Goal: Task Accomplishment & Management: Manage account settings

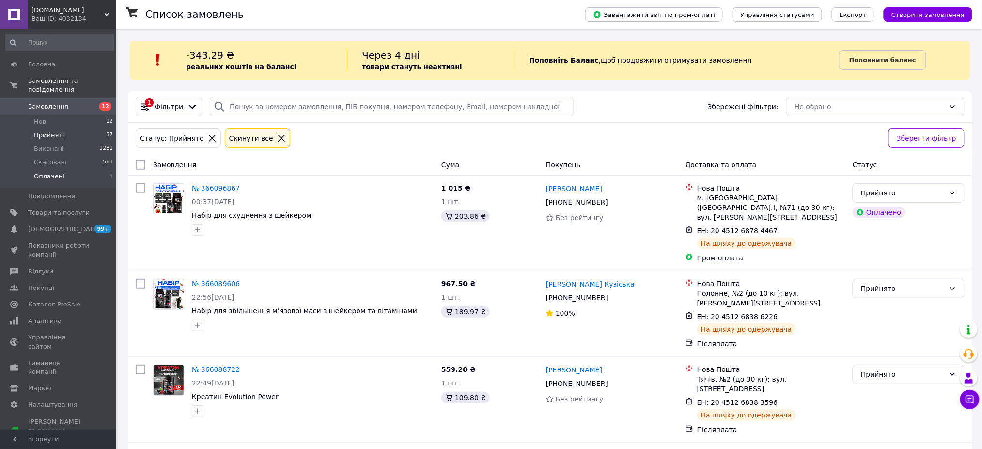
click at [65, 170] on li "Оплачені 1" at bounding box center [59, 179] width 119 height 18
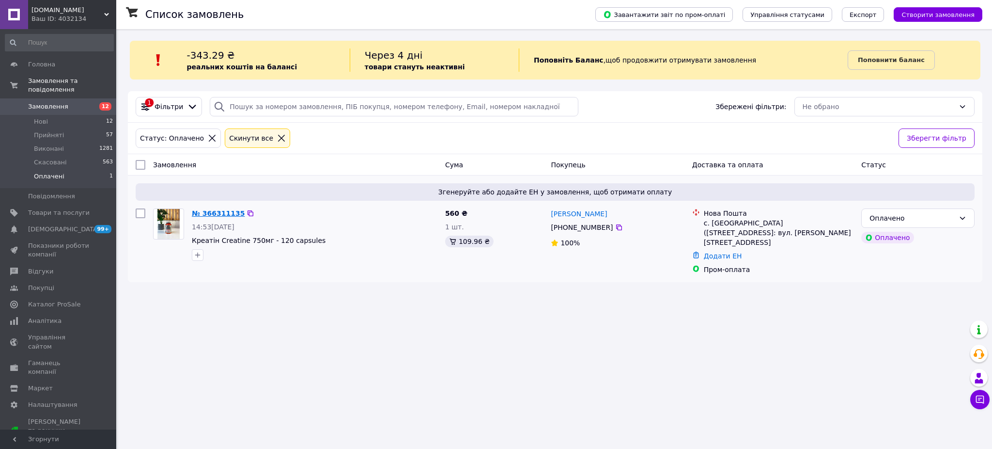
click at [224, 210] on link "№ 366311135" at bounding box center [218, 213] width 53 height 8
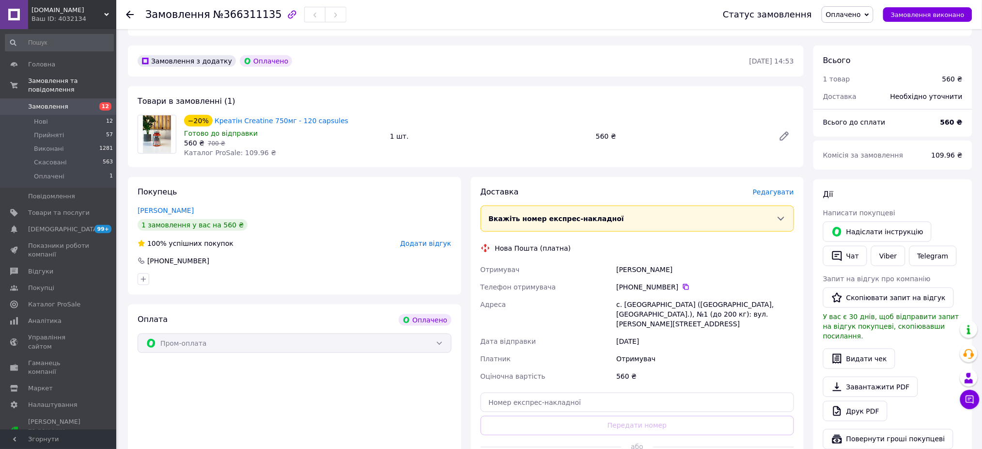
scroll to position [258, 0]
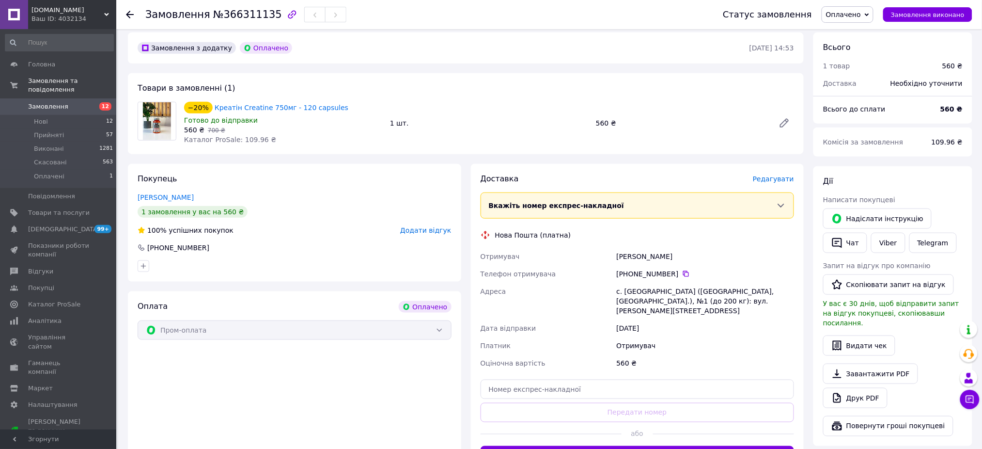
drag, startPoint x: 699, startPoint y: 249, endPoint x: 611, endPoint y: 253, distance: 87.3
click at [611, 253] on div "Отримувач [PERSON_NAME] Телефон отримувача [PHONE_NUMBER]   Адреса с. [GEOGRAPH…" at bounding box center [638, 310] width 318 height 124
copy div "Отримувач [PERSON_NAME]"
click at [679, 269] on div "[PHONE_NUMBER]" at bounding box center [705, 274] width 178 height 10
click at [683, 271] on icon at bounding box center [686, 274] width 6 height 6
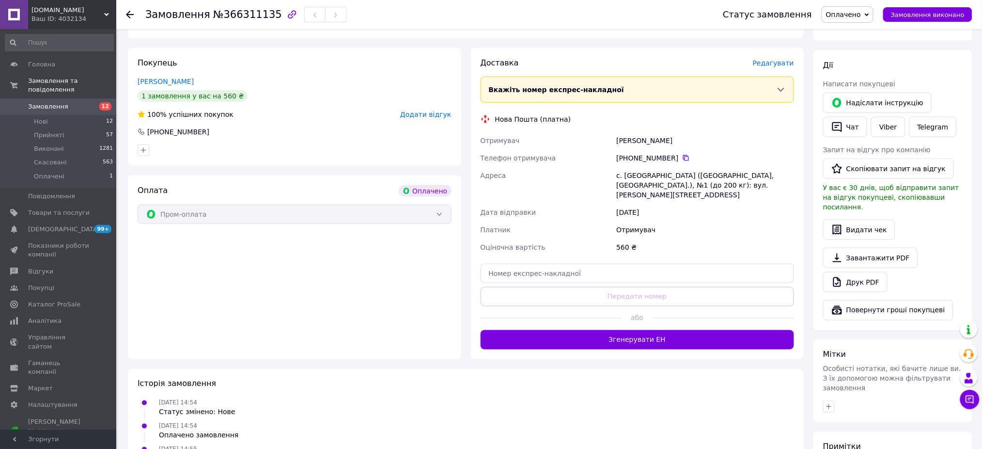
scroll to position [388, 0]
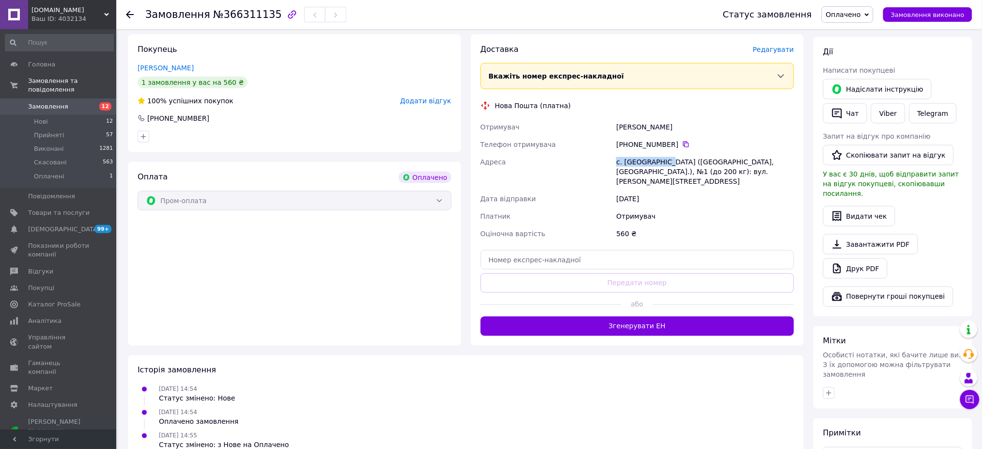
drag, startPoint x: 615, startPoint y: 151, endPoint x: 669, endPoint y: 156, distance: 53.5
click at [669, 156] on div "Отримувач [PERSON_NAME] Телефон отримувача [PHONE_NUMBER]   Адреса с. [GEOGRAPH…" at bounding box center [638, 180] width 318 height 124
copy div "Адреса с. [GEOGRAPHIC_DATA]"
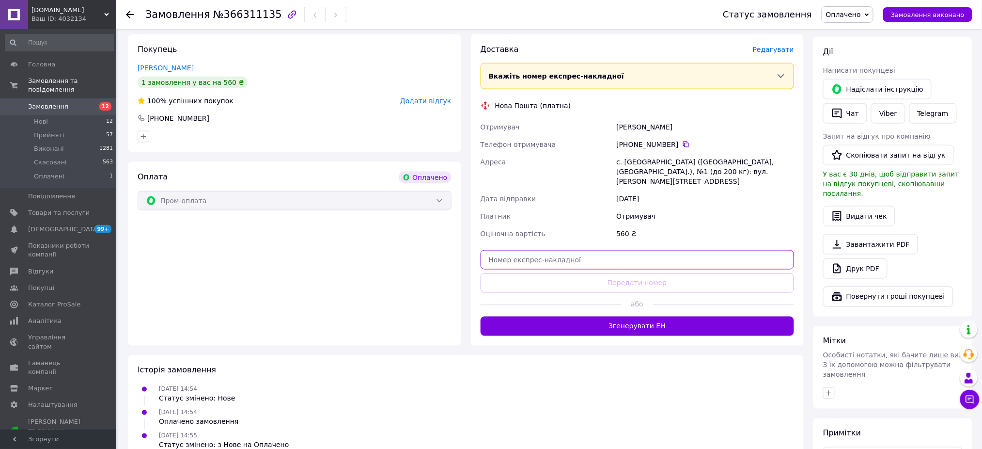
click at [625, 250] on input "text" at bounding box center [638, 259] width 314 height 19
paste input "20451269277328"
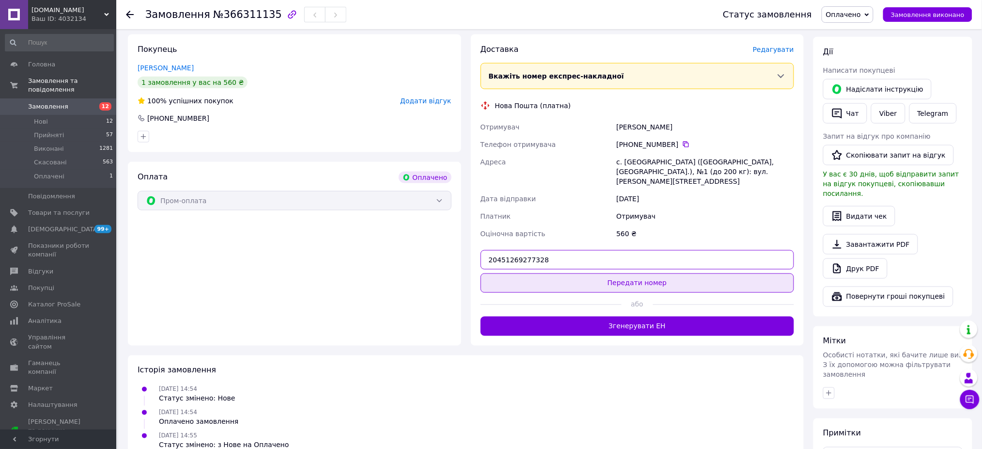
type input "20451269277328"
click at [641, 273] on button "Передати номер" at bounding box center [638, 282] width 314 height 19
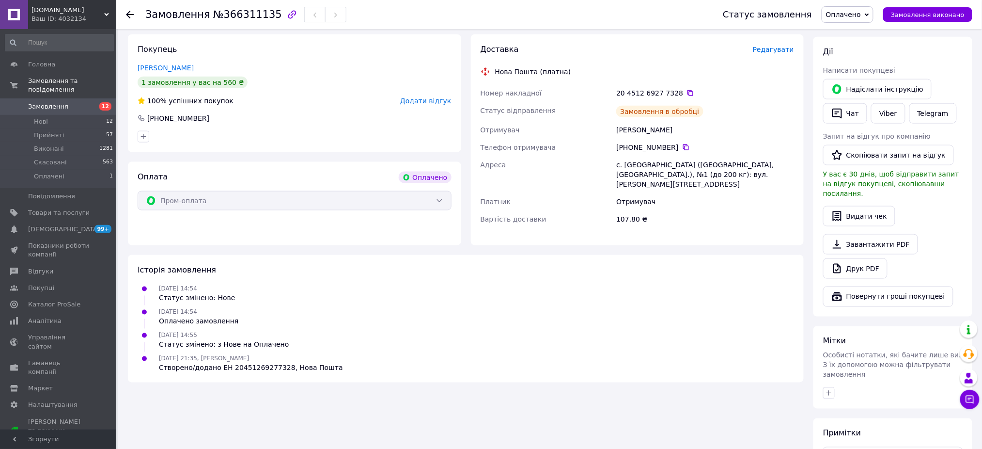
click at [861, 14] on span "Оплачено" at bounding box center [843, 15] width 35 height 8
click at [857, 38] on li "Прийнято" at bounding box center [847, 34] width 51 height 15
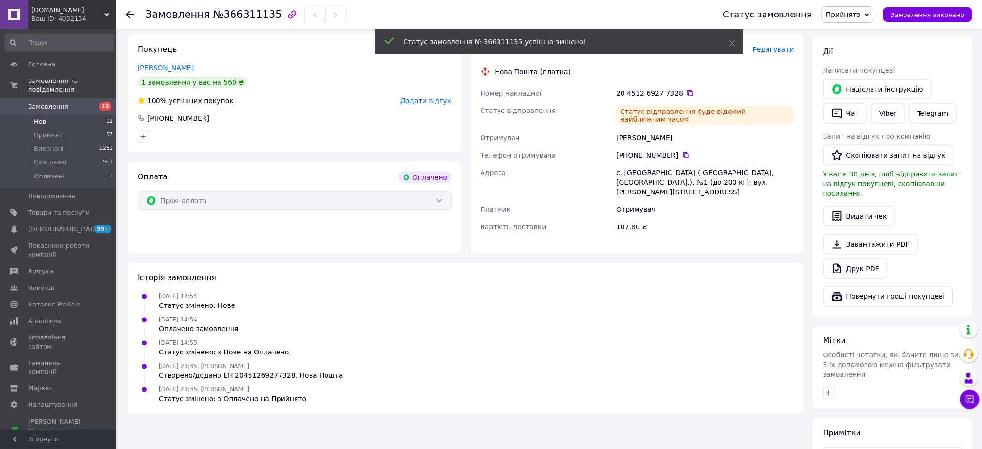
click at [44, 117] on span "Нові" at bounding box center [41, 121] width 14 height 9
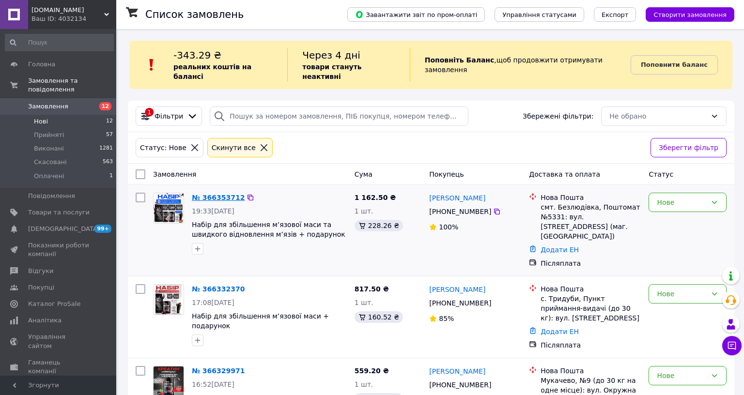
click at [206, 194] on link "№ 366353712" at bounding box center [218, 198] width 53 height 8
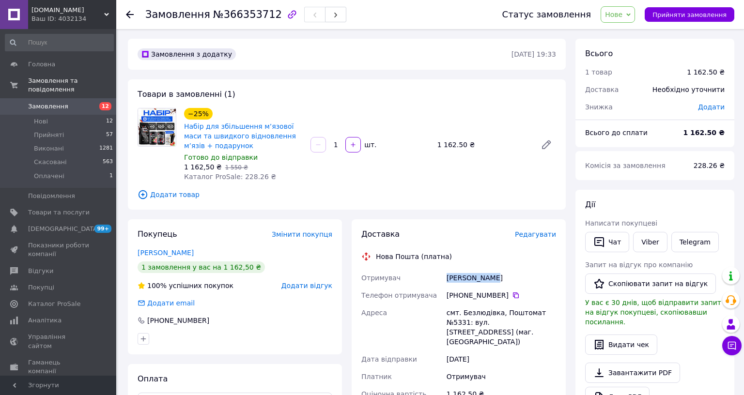
drag, startPoint x: 665, startPoint y: 268, endPoint x: 610, endPoint y: 272, distance: 54.9
click at [558, 272] on div "Отримувач [PERSON_NAME] Телефон отримувача [PHONE_NUMBER]   [GEOGRAPHIC_DATA] с…" at bounding box center [458, 367] width 199 height 196
copy div "Отримувач [PERSON_NAME]"
click at [520, 292] on icon at bounding box center [516, 296] width 8 height 8
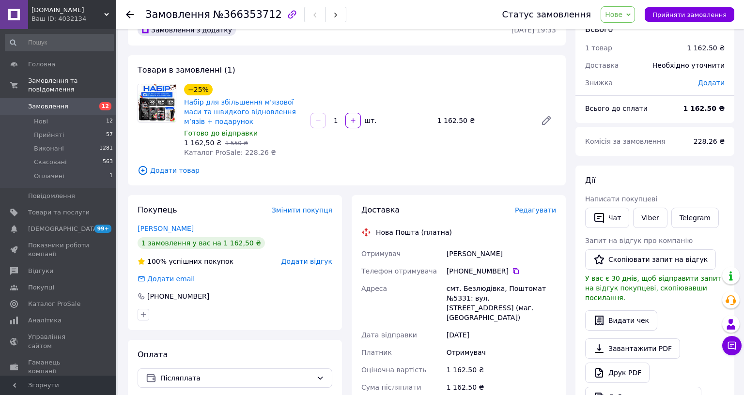
scroll to position [64, 0]
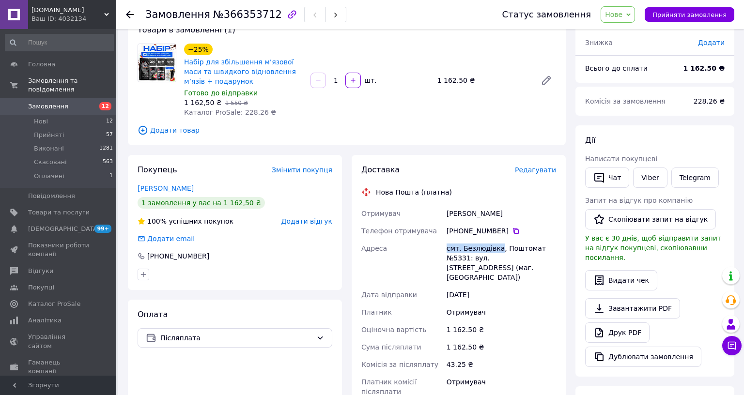
drag, startPoint x: 617, startPoint y: 235, endPoint x: 666, endPoint y: 233, distance: 49.0
click at [558, 240] on div "смт. Безлюдівка, Поштомат №5331: вул. [STREET_ADDRESS] (маг. [GEOGRAPHIC_DATA])" at bounding box center [501, 263] width 113 height 47
copy div "смт. Безлюдівка"
drag, startPoint x: 704, startPoint y: 235, endPoint x: 724, endPoint y: 234, distance: 19.4
click at [558, 240] on div "смт. Безлюдівка, Поштомат №5331: вул. [STREET_ADDRESS] (маг. [GEOGRAPHIC_DATA])" at bounding box center [501, 263] width 113 height 47
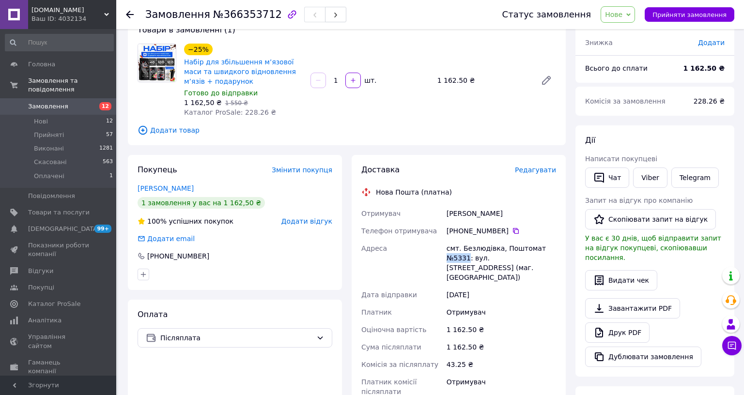
copy div "№5331"
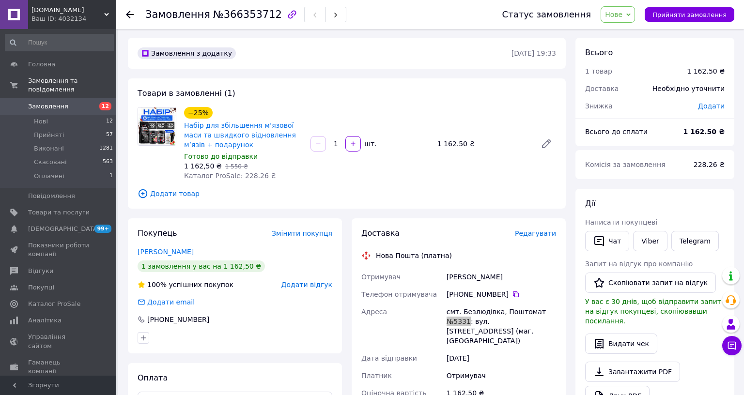
scroll to position [0, 0]
click at [560, 166] on div "−25% Набір для збільшення м’язової маси та швидкого відновлення м’язів + подару…" at bounding box center [370, 145] width 380 height 78
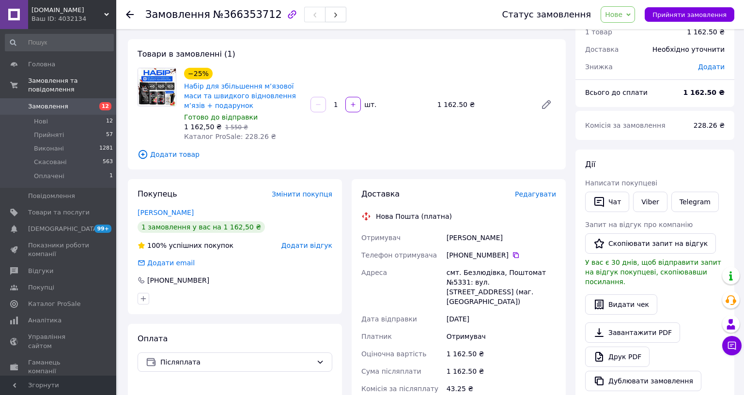
scroll to position [194, 0]
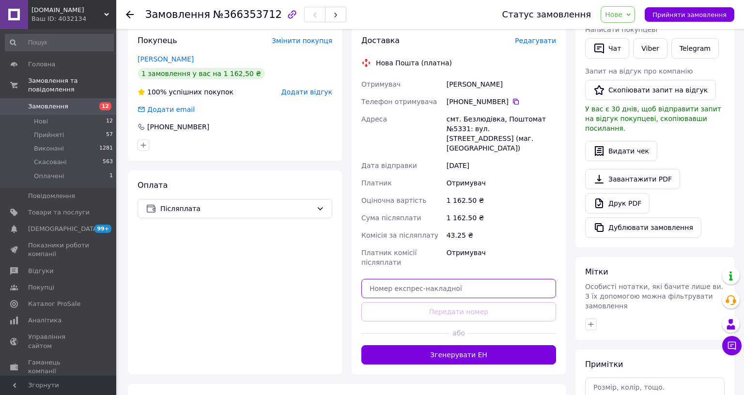
click at [556, 279] on input "text" at bounding box center [458, 288] width 195 height 19
paste input "20451269278014"
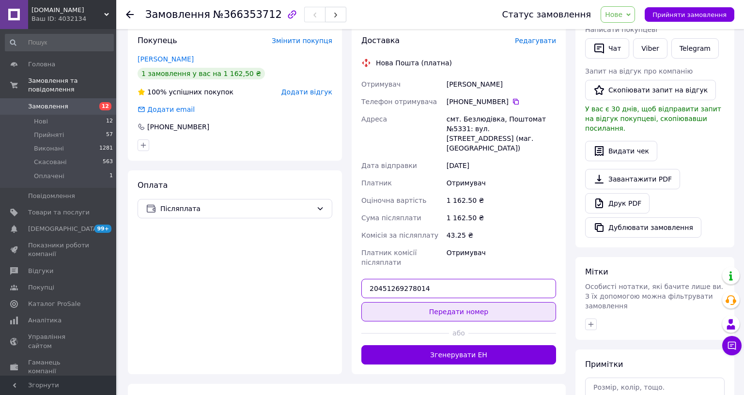
type input "20451269278014"
click at [556, 302] on button "Передати номер" at bounding box center [458, 311] width 195 height 19
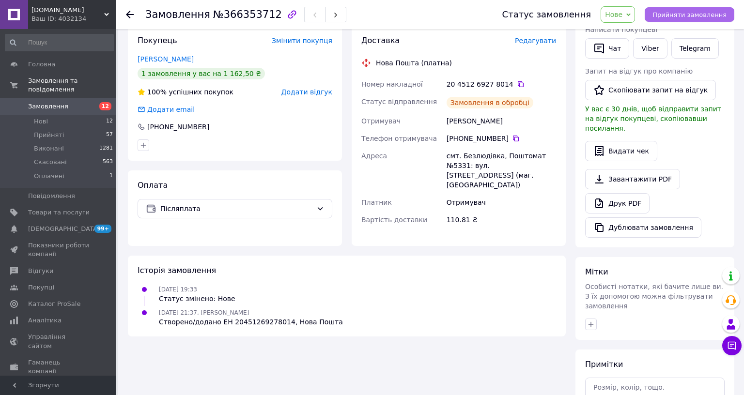
click at [727, 12] on span "Прийняти замовлення" at bounding box center [690, 14] width 74 height 7
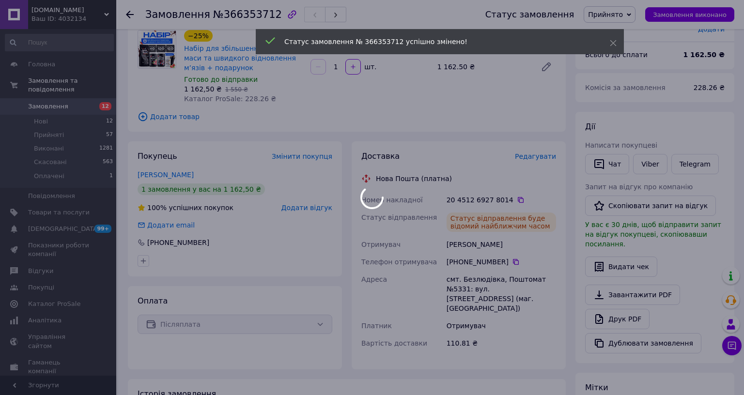
scroll to position [64, 0]
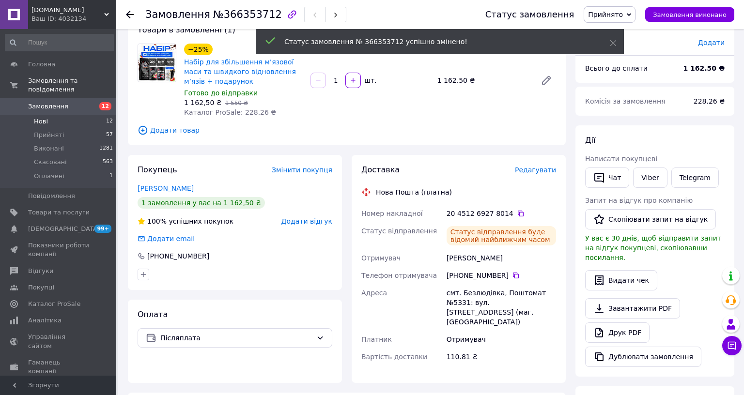
click at [46, 117] on span "Нові" at bounding box center [41, 121] width 14 height 9
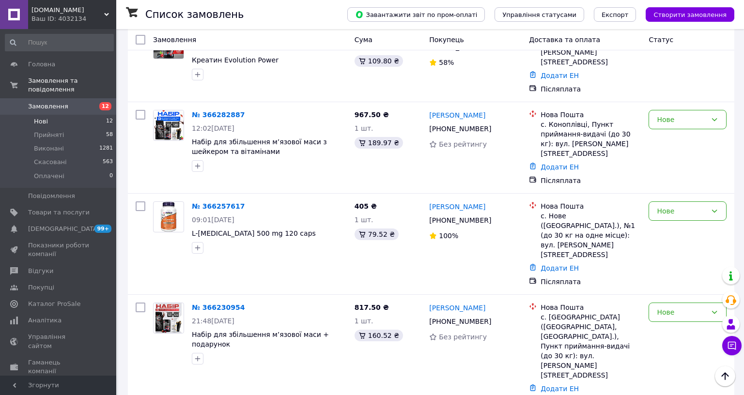
scroll to position [625, 0]
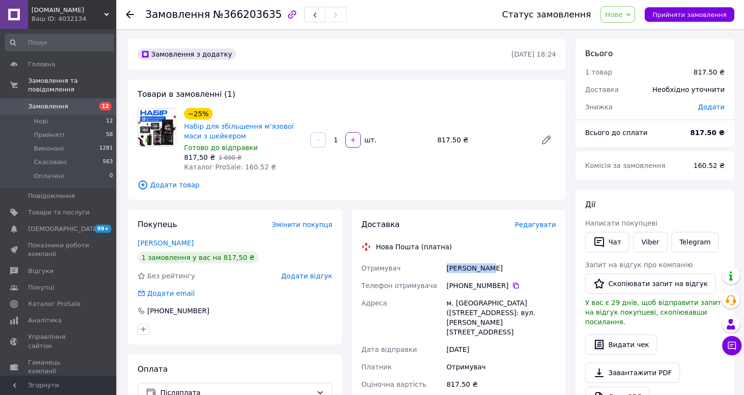
drag, startPoint x: 631, startPoint y: 250, endPoint x: 650, endPoint y: 245, distance: 20.2
click at [558, 260] on div "Отримувач [PERSON_NAME] Телефон отримувача [PHONE_NUMBER]   Адреса м. [GEOGRAPH…" at bounding box center [458, 358] width 199 height 196
copy div "Отримувач [PERSON_NAME]"
click at [520, 282] on icon at bounding box center [516, 286] width 8 height 8
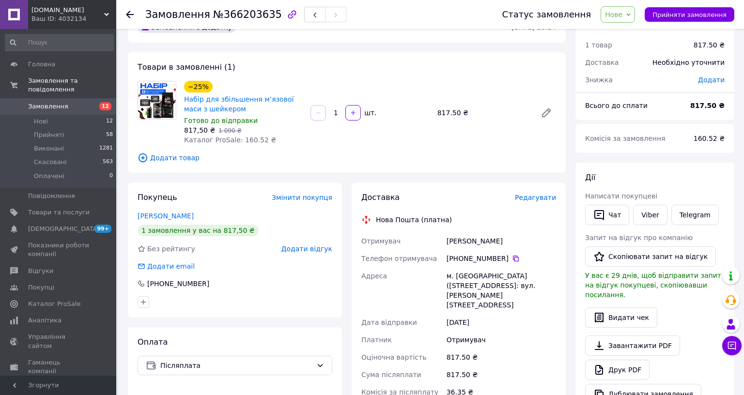
scroll to position [64, 0]
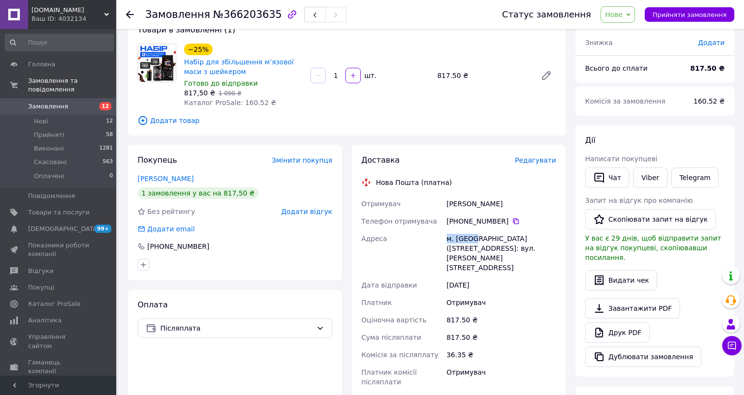
drag, startPoint x: 616, startPoint y: 217, endPoint x: 643, endPoint y: 222, distance: 27.6
click at [558, 222] on div "Отримувач [PERSON_NAME] Телефон отримувача [PHONE_NUMBER]   Адреса м. [GEOGRAPH…" at bounding box center [458, 293] width 199 height 196
copy div "Адреса [PERSON_NAME]. [GEOGRAPHIC_DATA]"
paste input "20451269278734"
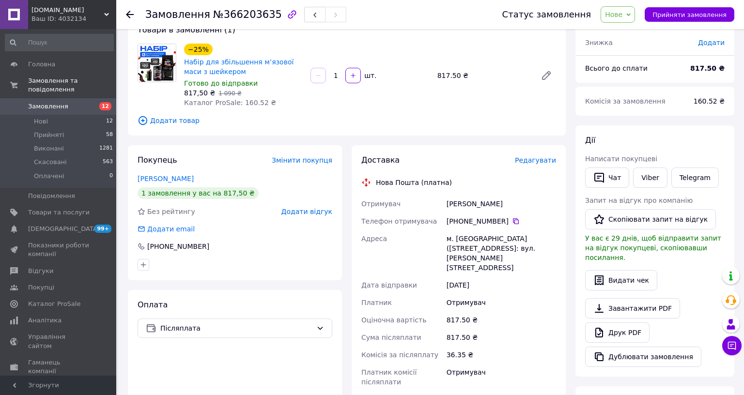
type input "20451269278734"
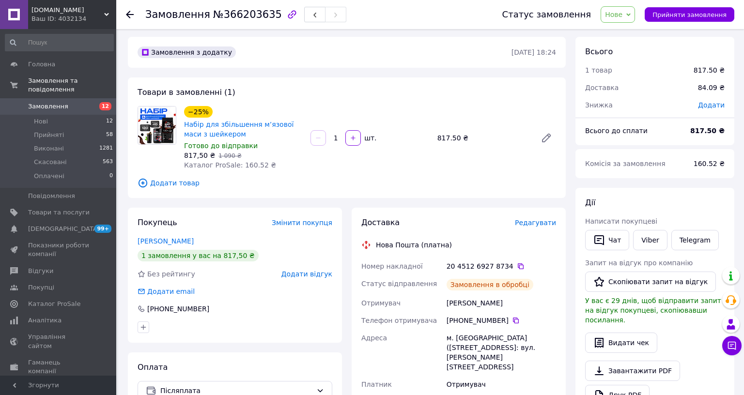
scroll to position [0, 0]
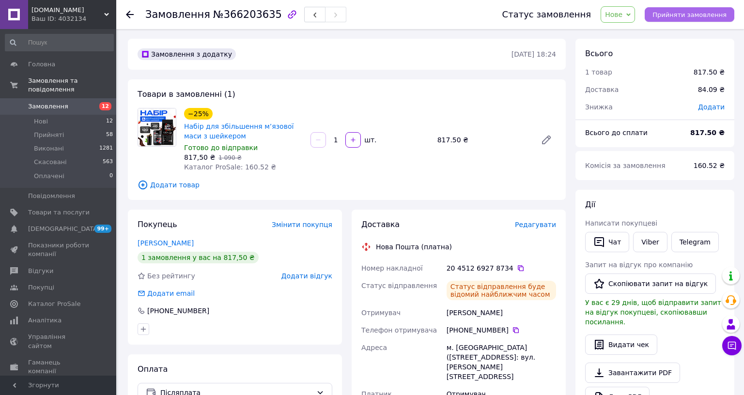
click at [734, 21] on button "Прийняти замовлення" at bounding box center [690, 14] width 90 height 15
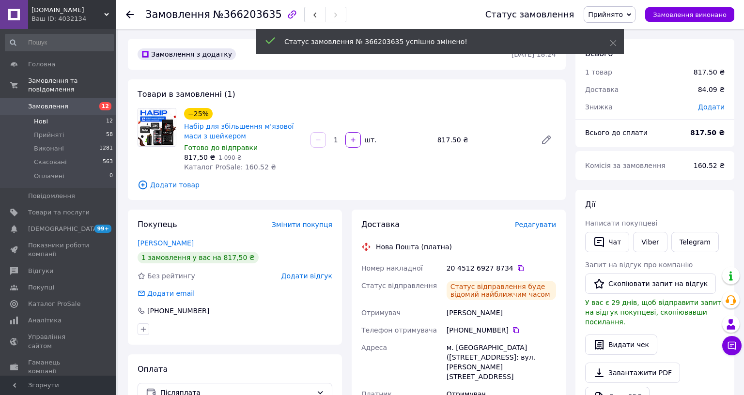
click at [47, 115] on li "Нові 12" at bounding box center [59, 122] width 119 height 14
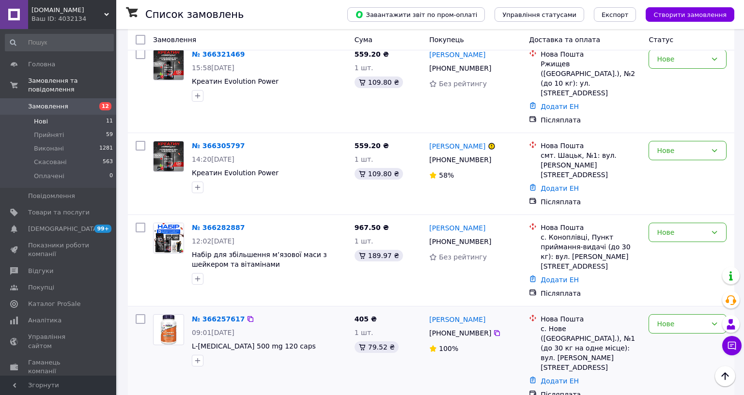
scroll to position [553, 0]
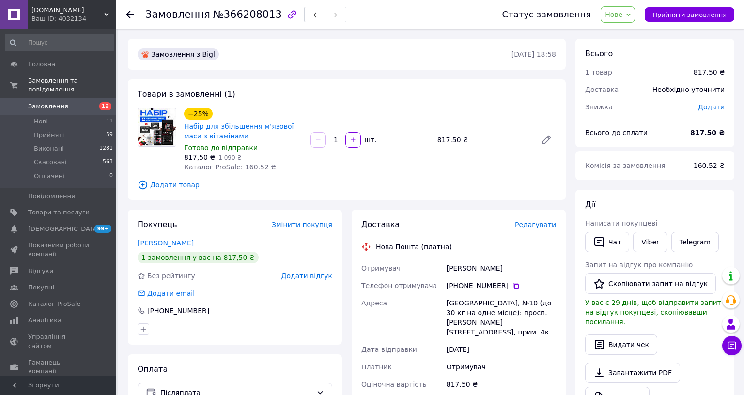
drag, startPoint x: 679, startPoint y: 242, endPoint x: 610, endPoint y: 250, distance: 69.7
click at [556, 250] on div "Доставка Редагувати Нова Пошта (платна) Отримувач [PERSON_NAME] Телефон отримув…" at bounding box center [458, 383] width 195 height 329
copy div "Отримувач [PERSON_NAME]"
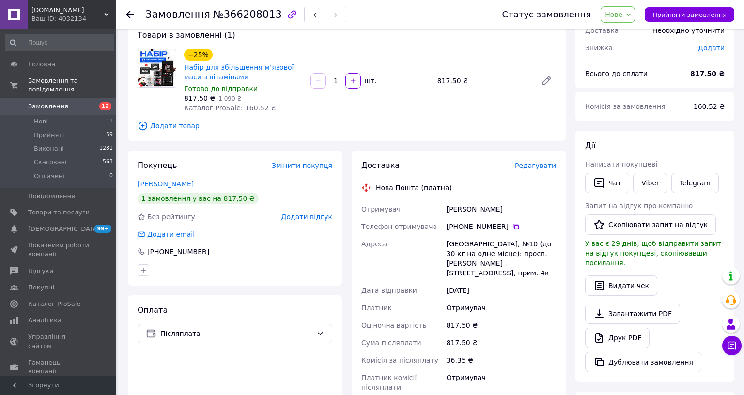
scroll to position [64, 0]
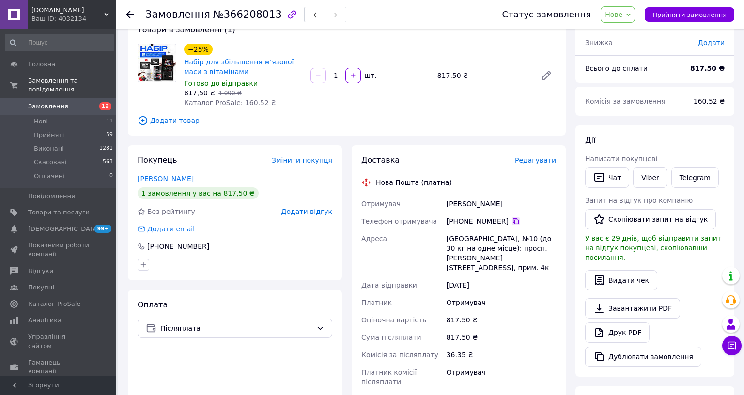
click at [519, 218] on icon at bounding box center [516, 221] width 6 height 6
click at [52, 115] on li "Нові 11" at bounding box center [59, 122] width 119 height 14
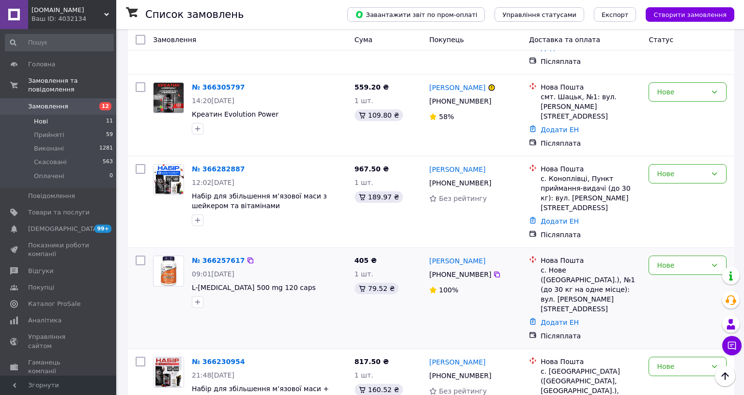
scroll to position [460, 0]
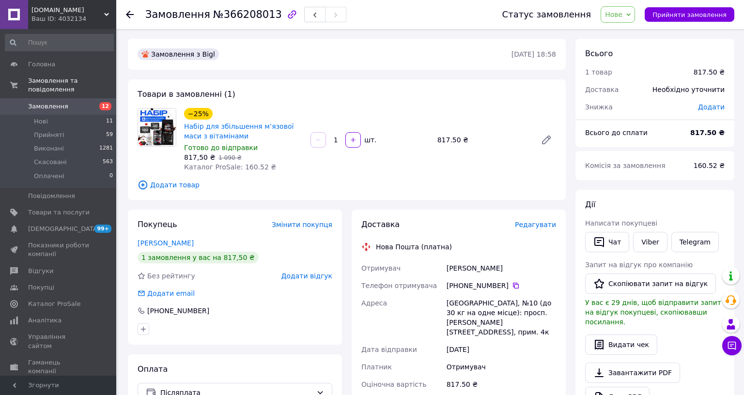
drag, startPoint x: 678, startPoint y: 242, endPoint x: 597, endPoint y: 252, distance: 81.5
click at [558, 260] on div "Отримувач [PERSON_NAME] Телефон отримувача [PHONE_NUMBER]   [GEOGRAPHIC_DATA][S…" at bounding box center [458, 358] width 199 height 196
copy div "Отримувач [PERSON_NAME]"
click at [48, 115] on li "Нові 11" at bounding box center [59, 122] width 119 height 14
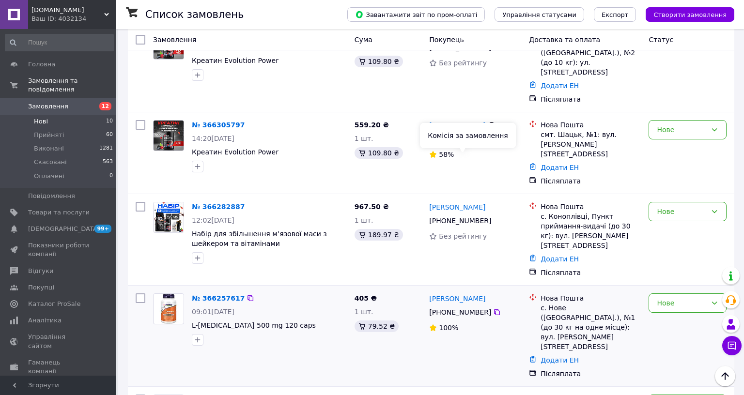
scroll to position [460, 0]
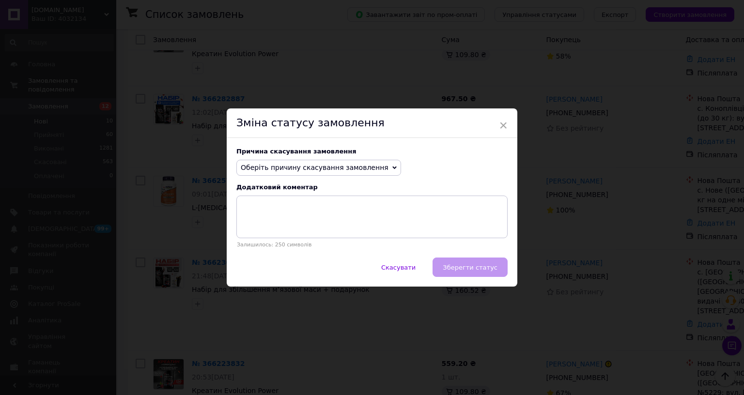
click at [389, 172] on span "Оберіть причину скасування замовлення" at bounding box center [315, 168] width 148 height 8
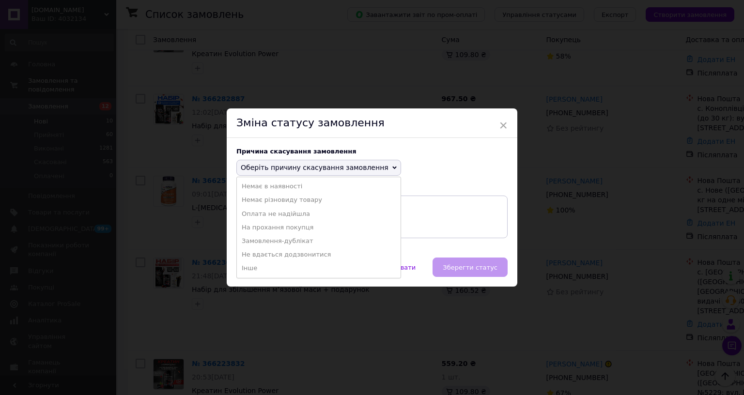
click at [401, 234] on li "На прохання покупця" at bounding box center [319, 228] width 164 height 14
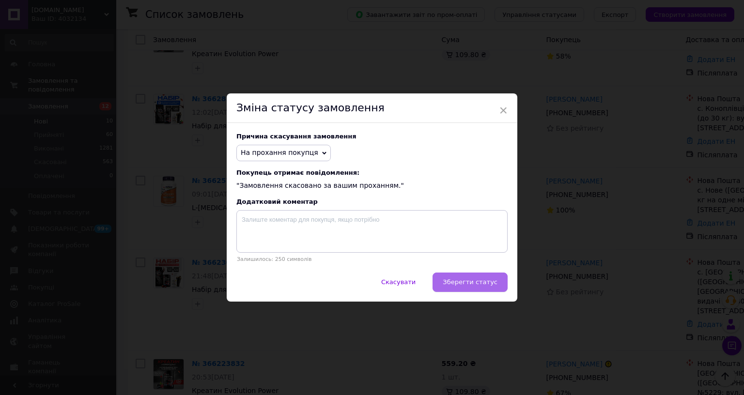
click at [498, 286] on span "Зберегти статус" at bounding box center [470, 282] width 55 height 7
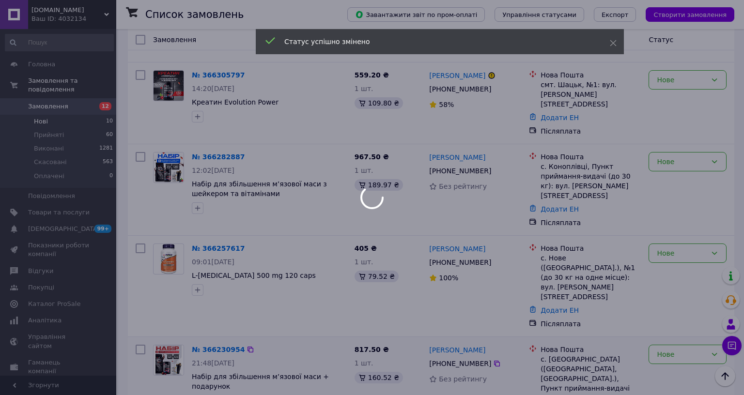
scroll to position [456, 0]
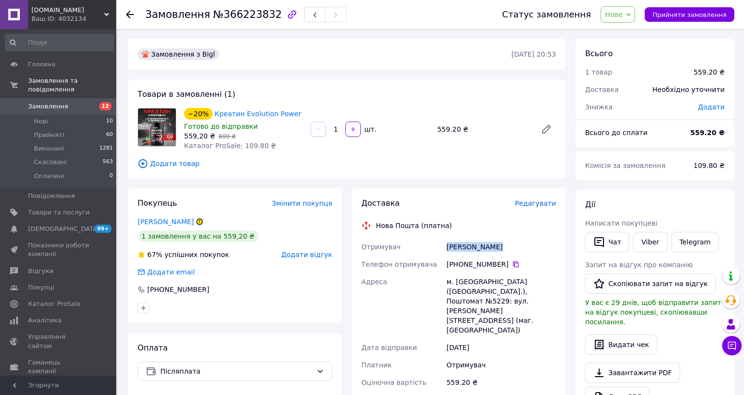
drag, startPoint x: 670, startPoint y: 245, endPoint x: 605, endPoint y: 253, distance: 66.0
click at [558, 253] on div "Отримувач [PERSON_NAME] Телефон отримувача [PHONE_NUMBER]   Адреса м. [GEOGRAPH…" at bounding box center [458, 345] width 199 height 215
copy div "Отримувач [PERSON_NAME]"
click at [520, 261] on icon at bounding box center [516, 265] width 8 height 8
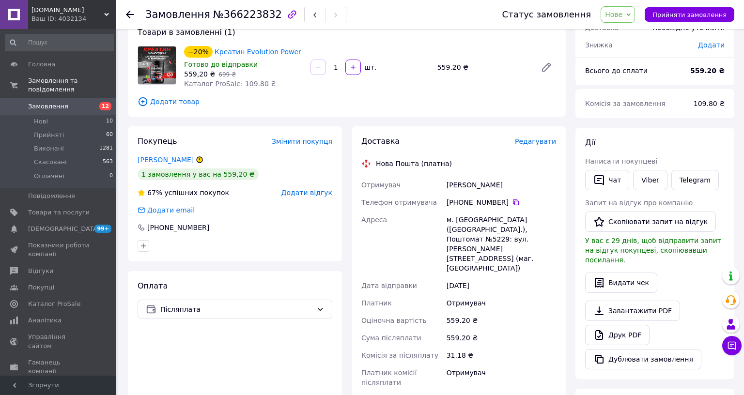
scroll to position [64, 0]
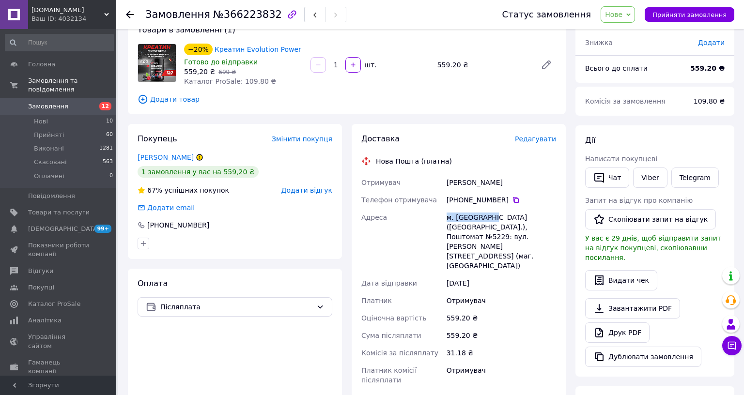
drag, startPoint x: 618, startPoint y: 217, endPoint x: 657, endPoint y: 219, distance: 38.8
click at [558, 219] on div "Отримувач [PERSON_NAME] Телефон отримувача [PHONE_NUMBER]   Адреса м. [GEOGRAPH…" at bounding box center [458, 281] width 199 height 215
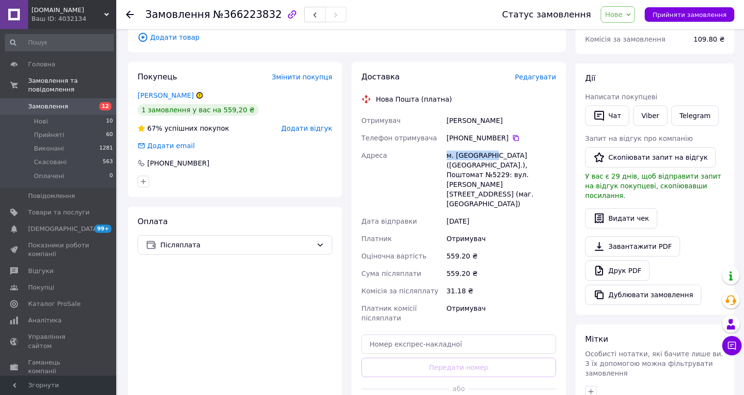
scroll to position [129, 0]
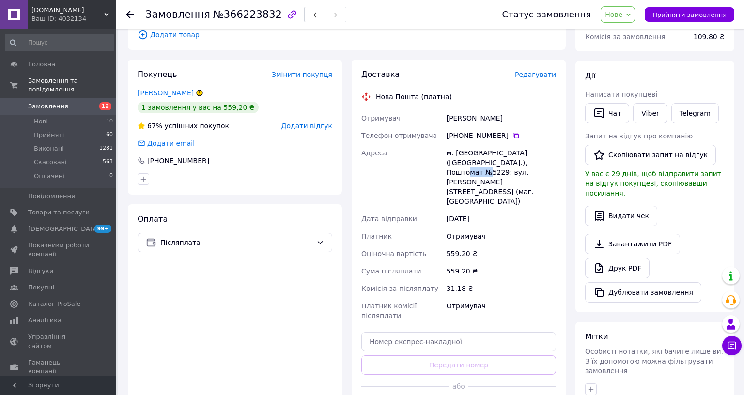
drag, startPoint x: 617, startPoint y: 161, endPoint x: 639, endPoint y: 169, distance: 23.1
click at [558, 169] on div "м. [GEOGRAPHIC_DATA] ([GEOGRAPHIC_DATA].), Поштомат №5229: вул. [PERSON_NAME][S…" at bounding box center [501, 177] width 113 height 66
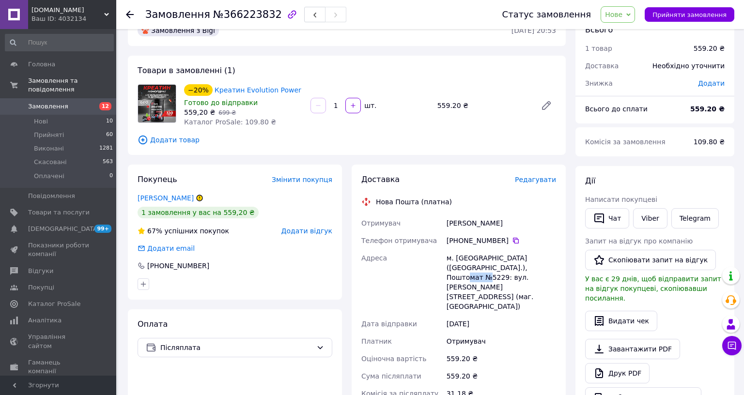
scroll to position [64, 0]
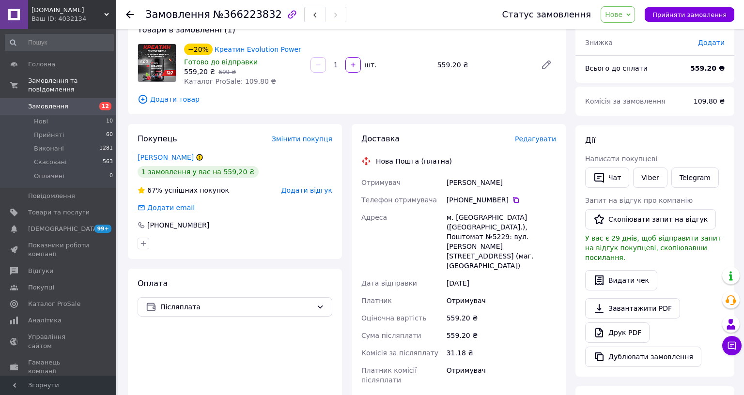
paste input "20451269279533"
type input "20451269279533"
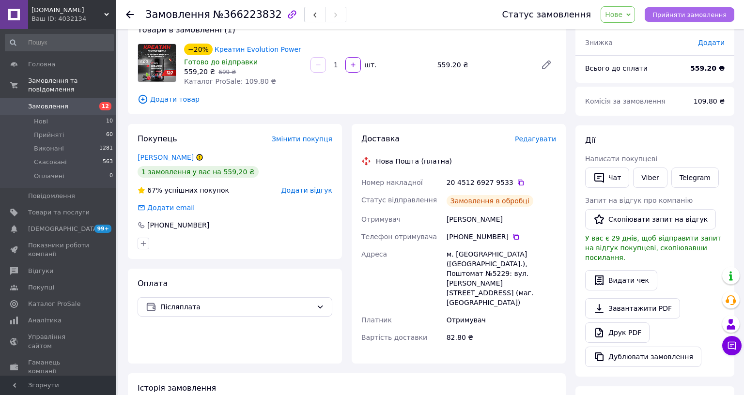
click at [727, 17] on span "Прийняти замовлення" at bounding box center [690, 14] width 74 height 7
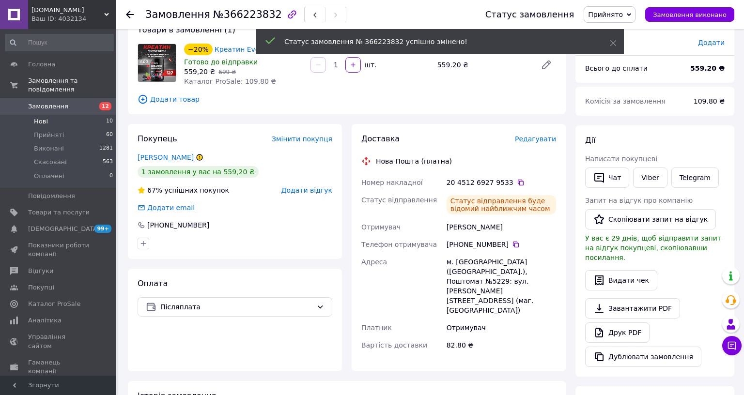
click at [49, 115] on li "Нові 10" at bounding box center [59, 122] width 119 height 14
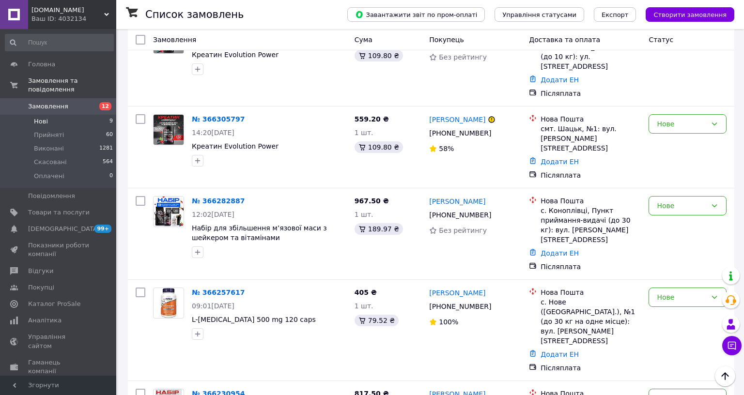
scroll to position [419, 0]
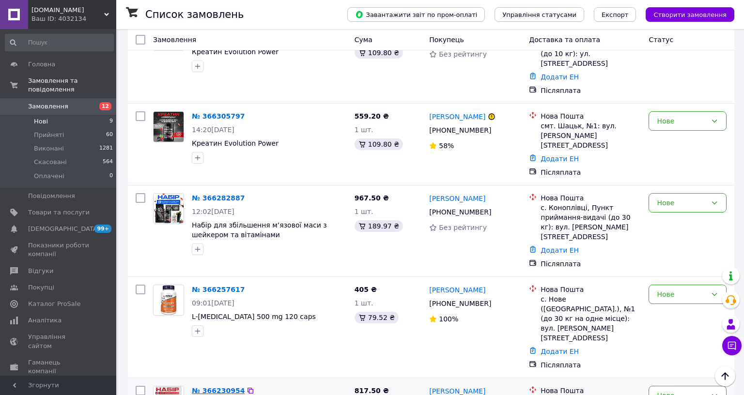
click at [206, 387] on link "№ 366230954" at bounding box center [218, 391] width 53 height 8
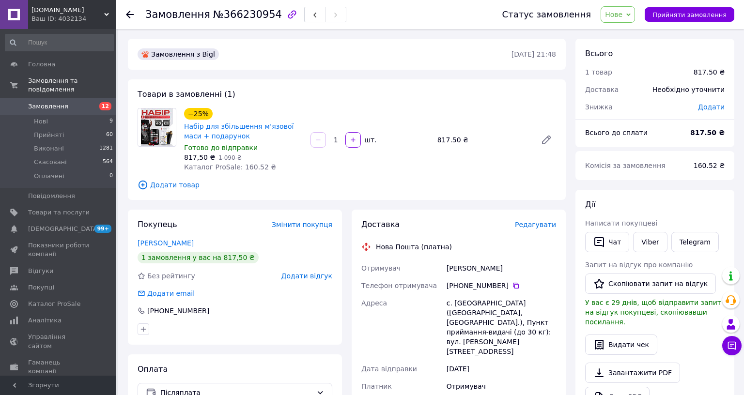
drag, startPoint x: 697, startPoint y: 247, endPoint x: 609, endPoint y: 255, distance: 87.6
click at [558, 260] on div "Отримувач [PERSON_NAME] Телефон отримувача [PHONE_NUMBER]   Адреса с. [GEOGRAPH…" at bounding box center [458, 367] width 199 height 215
click at [556, 281] on div "[PHONE_NUMBER]" at bounding box center [501, 286] width 109 height 10
click at [520, 282] on icon at bounding box center [516, 286] width 8 height 8
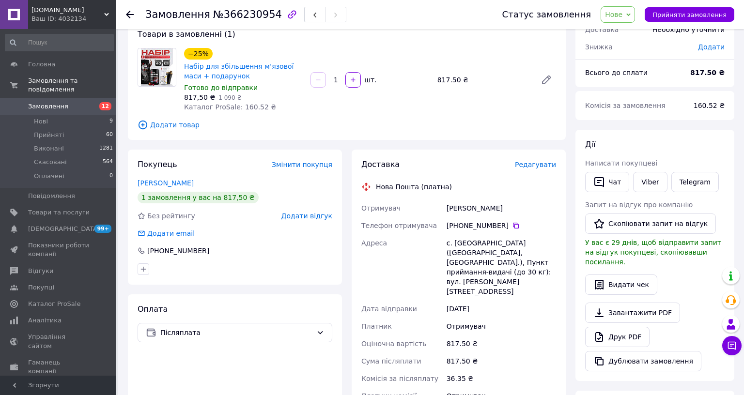
scroll to position [64, 0]
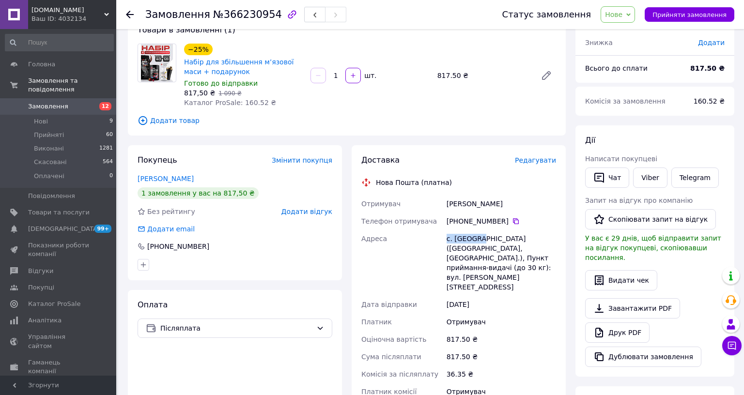
drag, startPoint x: 613, startPoint y: 216, endPoint x: 649, endPoint y: 219, distance: 35.5
click at [558, 219] on div "Отримувач [PERSON_NAME] Телефон отримувача [PHONE_NUMBER]   Адреса с. [GEOGRAPH…" at bounding box center [458, 302] width 199 height 215
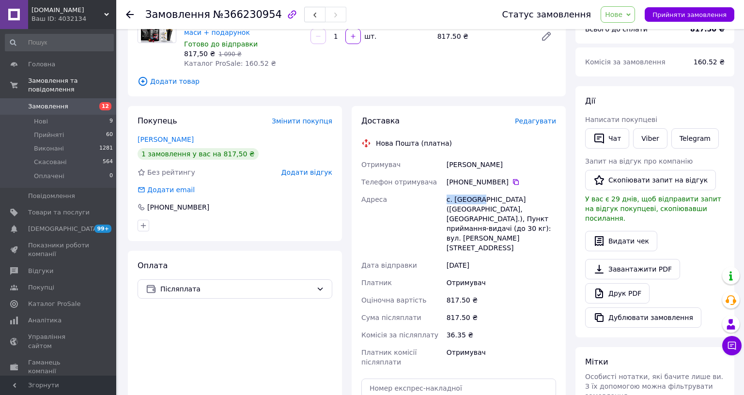
scroll to position [194, 0]
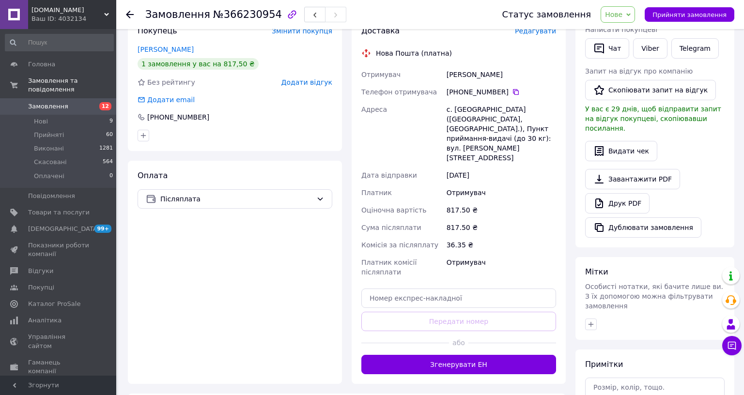
click at [556, 241] on div "Доставка Редагувати Нова Пошта (платна) Отримувач [PERSON_NAME] Телефон отримув…" at bounding box center [458, 200] width 195 height 349
click at [556, 289] on input "text" at bounding box center [458, 298] width 195 height 19
paste input "20451269281318"
type input "20451269281318"
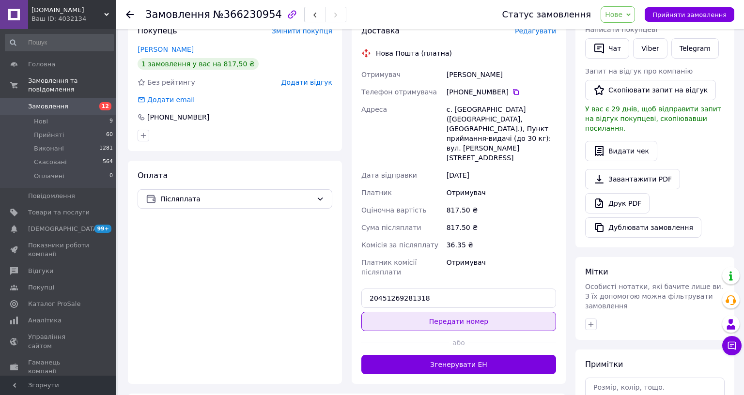
click at [556, 312] on button "Передати номер" at bounding box center [458, 321] width 195 height 19
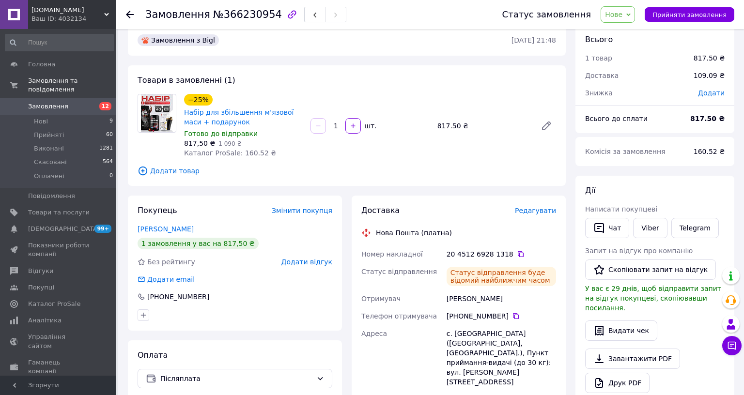
scroll to position [0, 0]
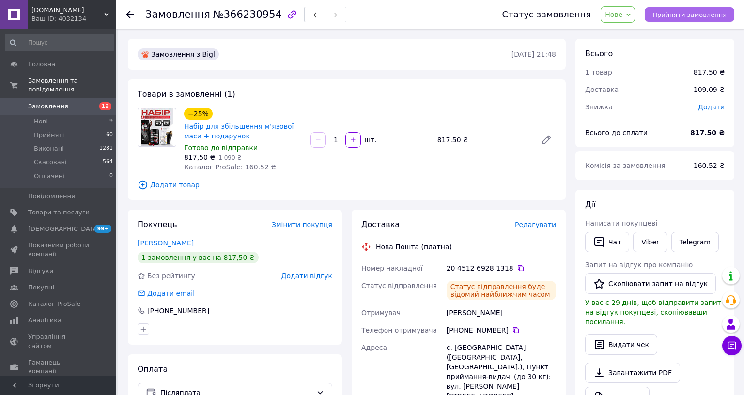
click at [727, 17] on span "Прийняти замовлення" at bounding box center [690, 14] width 74 height 7
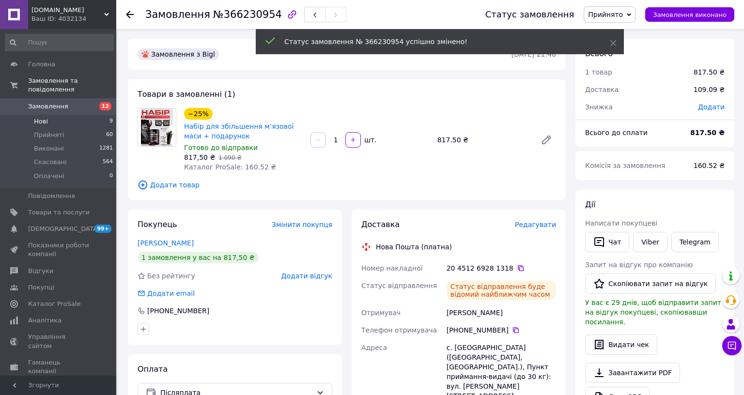
click at [65, 115] on li "Нові 9" at bounding box center [59, 122] width 119 height 14
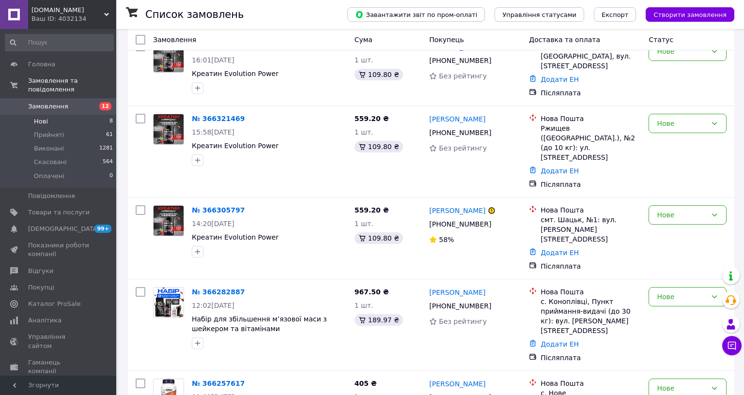
scroll to position [337, 0]
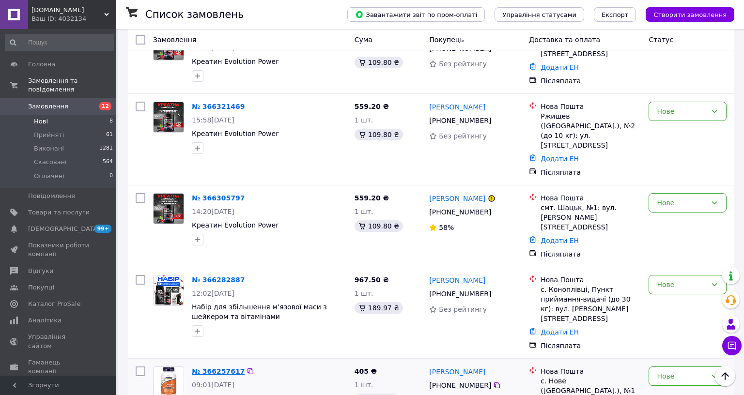
click at [226, 368] on link "№ 366257617" at bounding box center [218, 372] width 53 height 8
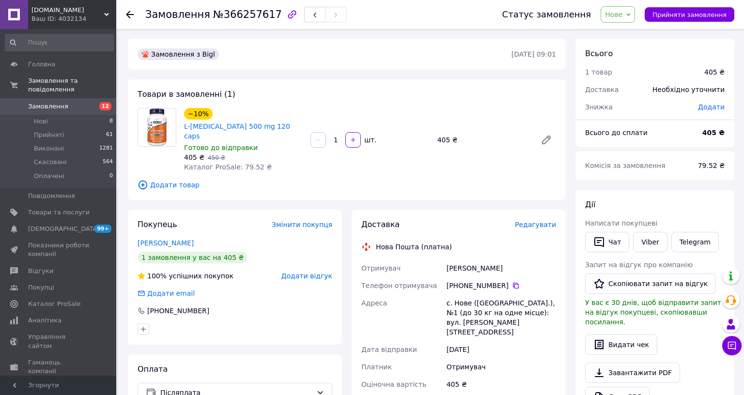
drag, startPoint x: 668, startPoint y: 249, endPoint x: 615, endPoint y: 249, distance: 53.3
click at [558, 260] on div "[PERSON_NAME]" at bounding box center [501, 268] width 113 height 17
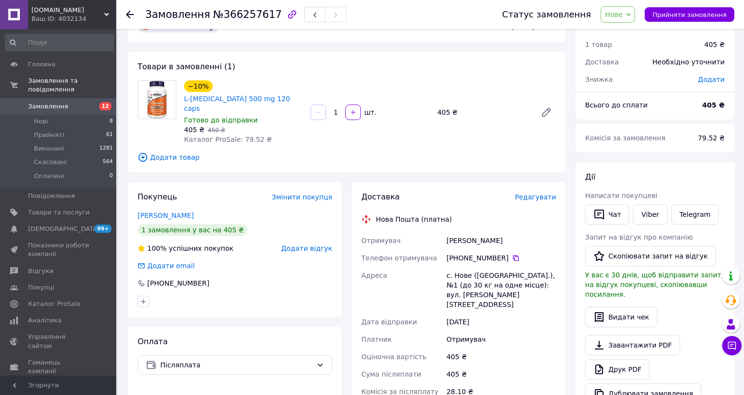
scroll to position [64, 0]
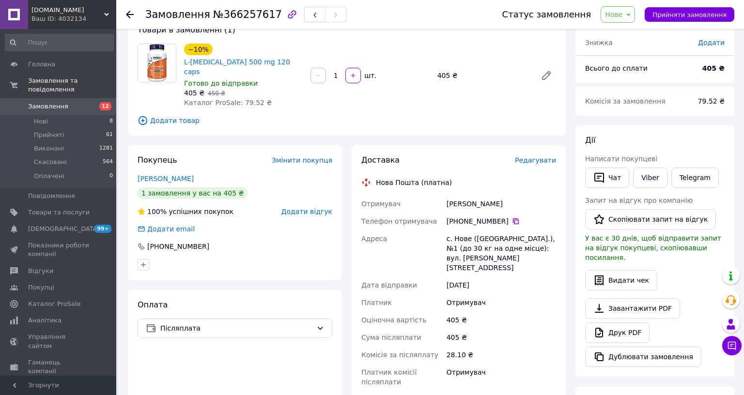
click at [520, 218] on icon at bounding box center [516, 222] width 8 height 8
drag, startPoint x: 625, startPoint y: 219, endPoint x: 638, endPoint y: 218, distance: 13.2
click at [558, 218] on div "Отримувач [PERSON_NAME] отримувача [PHONE_NUMBER]   Адреса [PERSON_NAME]. Нове …" at bounding box center [458, 293] width 199 height 196
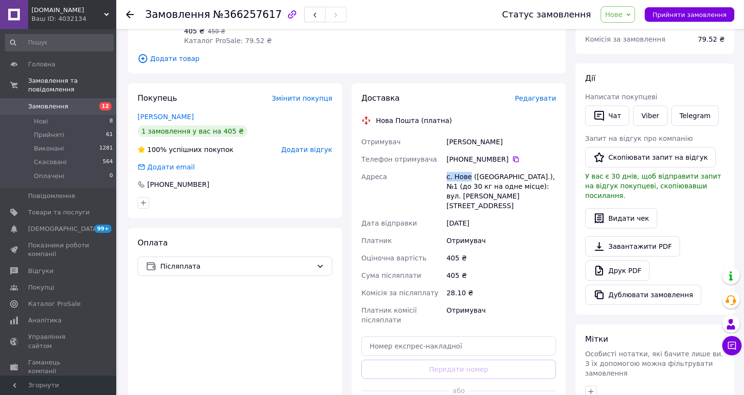
scroll to position [129, 0]
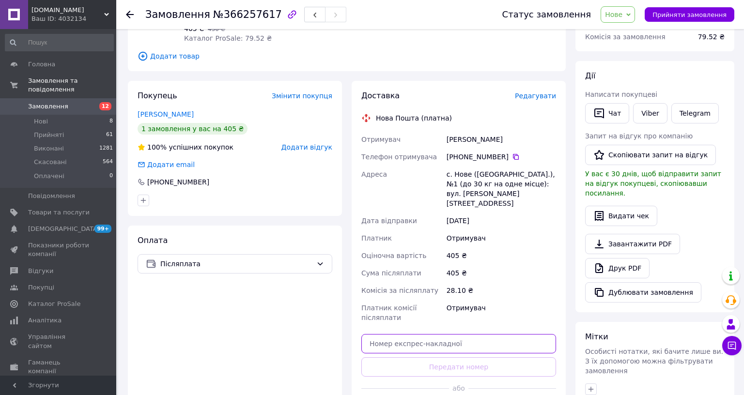
click at [556, 334] on input "text" at bounding box center [458, 343] width 195 height 19
paste input "20451269281730"
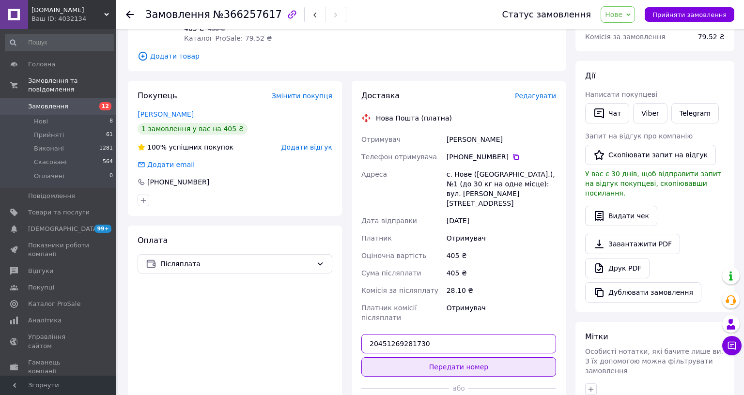
type input "20451269281730"
click at [556, 358] on button "Передати номер" at bounding box center [458, 367] width 195 height 19
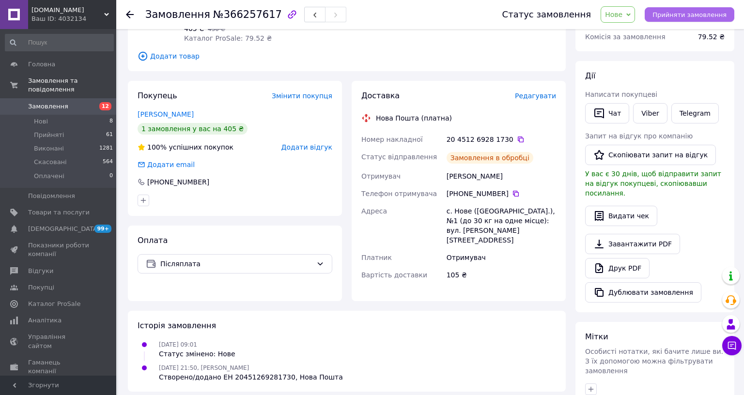
click at [727, 14] on span "Прийняти замовлення" at bounding box center [690, 14] width 74 height 7
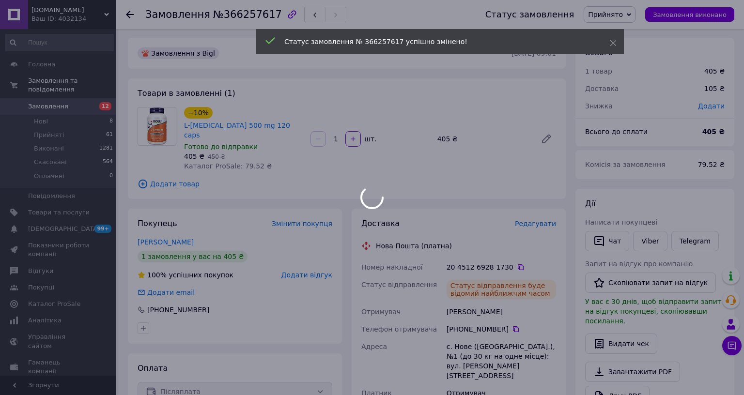
scroll to position [0, 0]
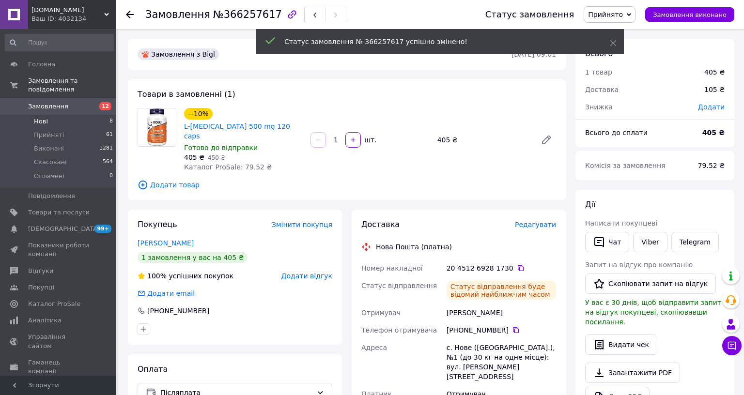
click at [45, 117] on span "Нові" at bounding box center [41, 121] width 14 height 9
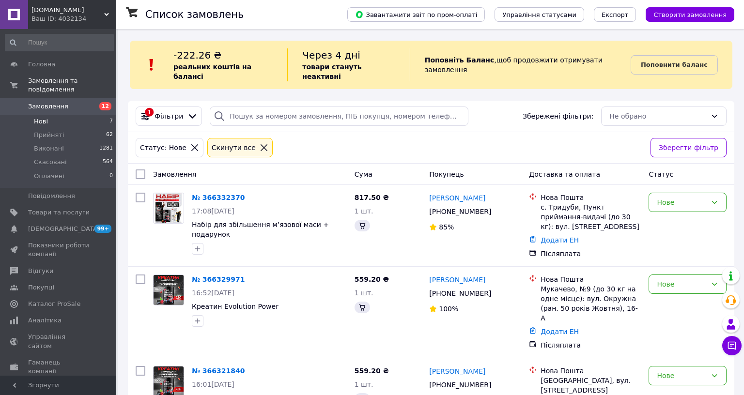
click at [47, 117] on span "Нові" at bounding box center [41, 121] width 14 height 9
